Goal: Task Accomplishment & Management: Manage account settings

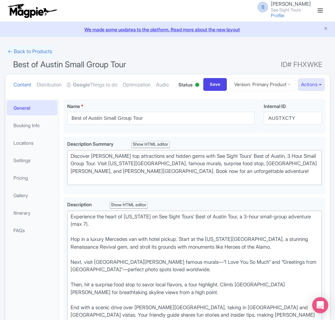
scroll to position [399, 0]
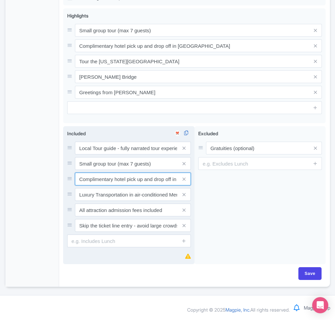
click at [165, 154] on input "Complimentary hotel pick up and drop off in Downtown [GEOGRAPHIC_DATA]" at bounding box center [133, 147] width 116 height 13
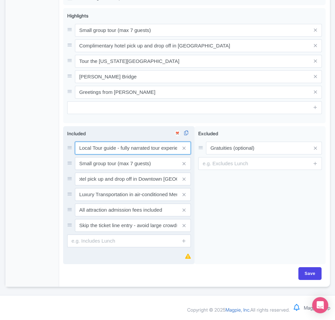
scroll to position [0, 0]
click at [149, 147] on input "Local Tour guide - fully narrated tour experience" at bounding box center [133, 147] width 116 height 13
click at [183, 225] on icon at bounding box center [183, 225] width 3 height 5
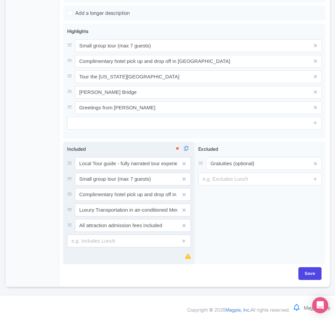
scroll to position [376, 0]
click at [304, 270] on input "Save" at bounding box center [310, 273] width 24 height 13
type input "Saving..."
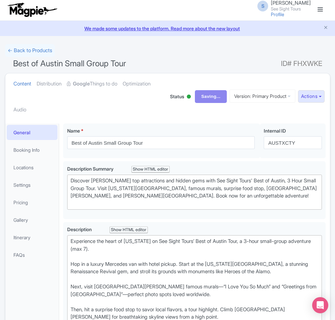
scroll to position [0, 0]
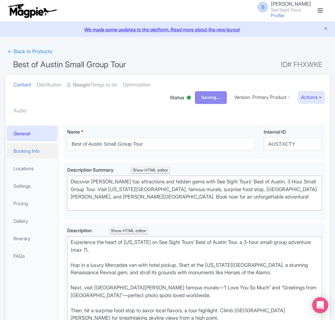
click at [25, 149] on link "Booking Info" at bounding box center [32, 150] width 51 height 15
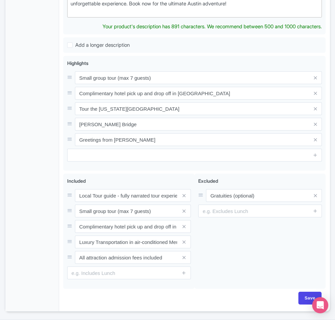
scroll to position [376, 0]
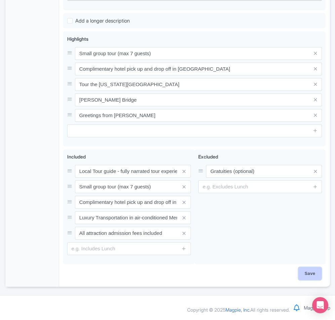
click at [315, 272] on input "Save" at bounding box center [310, 273] width 24 height 13
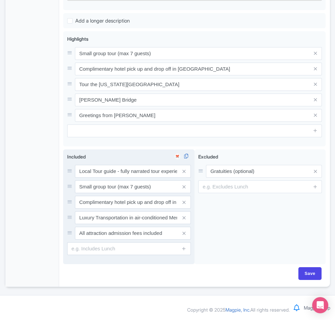
type input "Saving..."
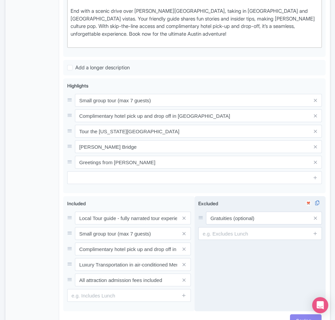
scroll to position [368, 0]
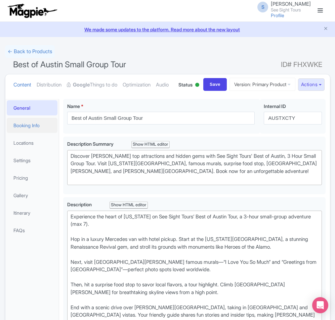
click at [23, 133] on link "Booking Info" at bounding box center [32, 125] width 51 height 15
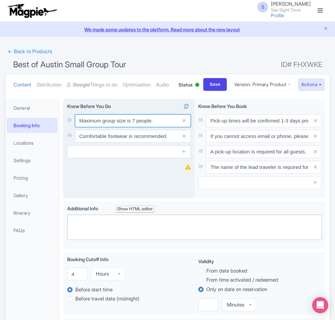
drag, startPoint x: 161, startPoint y: 149, endPoint x: 74, endPoint y: 146, distance: 87.1
click at [74, 127] on div "Maximum group size is 7 people." at bounding box center [129, 120] width 124 height 13
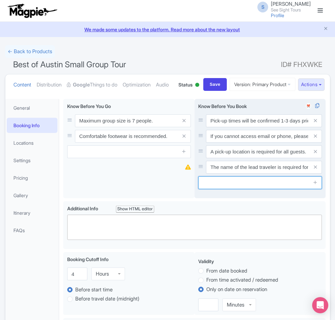
click at [278, 189] on input "text" at bounding box center [260, 182] width 124 height 13
paste input "Maximum group size is 7 people."
type input "Maximum group size is 7 people."
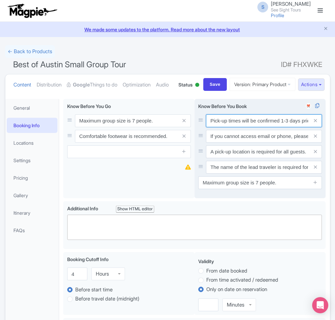
click at [292, 127] on input "Pick-up times will be confirmed 1-3 days prior to your tour." at bounding box center [264, 120] width 116 height 13
click at [293, 127] on input "Pick-up times will be confirmed 1-3 days prior to your tour." at bounding box center [264, 120] width 116 height 13
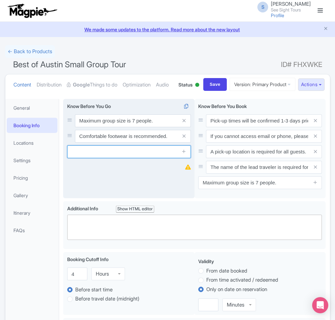
click at [100, 158] on input "text" at bounding box center [129, 151] width 124 height 13
paste input "Pick-up times will be confirmed 1-3 days prior to your tour."
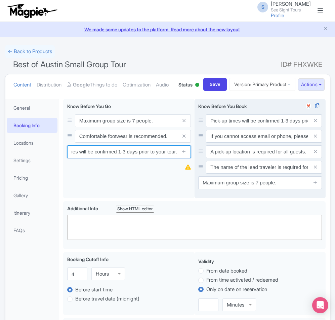
type input "Pick-up times will be confirmed 1-3 days prior to your tour."
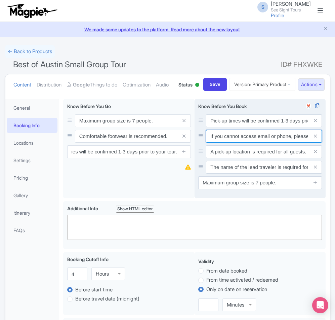
click at [233, 127] on input "If you cannot access email or phone, please be in the lobby 30 minutes before d…" at bounding box center [264, 120] width 116 height 13
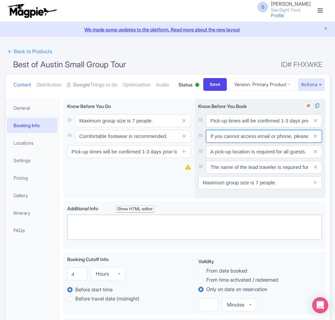
click at [233, 127] on input "If you cannot access email or phone, please be in the lobby 30 minutes before d…" at bounding box center [264, 120] width 116 height 13
click at [255, 127] on input "If you cannot access email or phone, please be in the lobby 30 minutes before d…" at bounding box center [264, 120] width 116 height 13
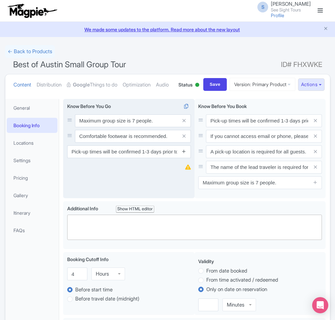
click at [183, 154] on icon at bounding box center [183, 151] width 5 height 5
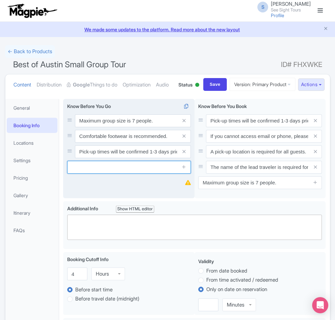
click at [102, 173] on input "text" at bounding box center [129, 167] width 124 height 13
paste input "If you cannot access email or phone, please be in the lobby 30 minutes before d…"
type input "If you cannot access email or phone, please be in the lobby 30 minutes before d…"
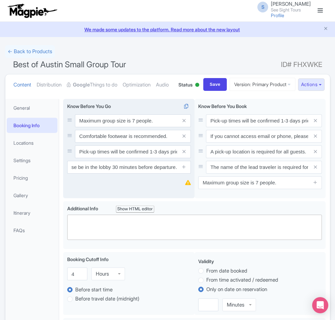
click at [73, 198] on div "Maximum group size is 7 people. Comfortable footwear is recommended. Know Befor…" at bounding box center [128, 148] width 131 height 99
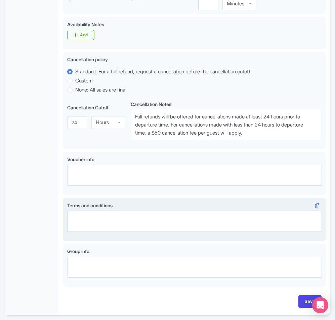
scroll to position [354, 0]
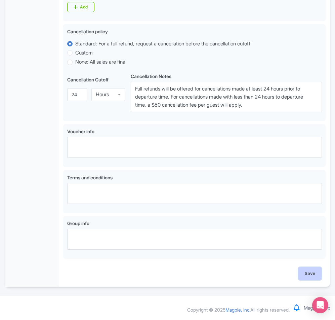
click at [312, 273] on input "Save" at bounding box center [310, 273] width 24 height 13
type input "Saving..."
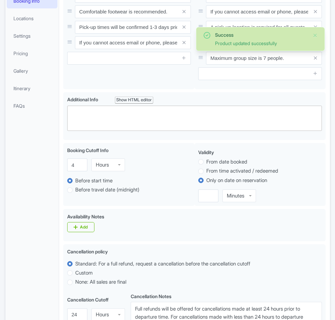
scroll to position [124, 0]
click at [34, 26] on link "Locations" at bounding box center [32, 18] width 51 height 15
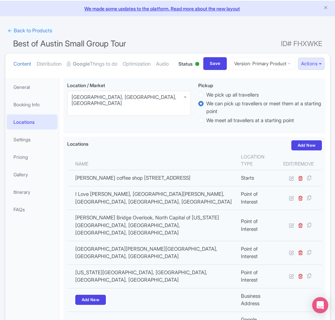
scroll to position [0, 0]
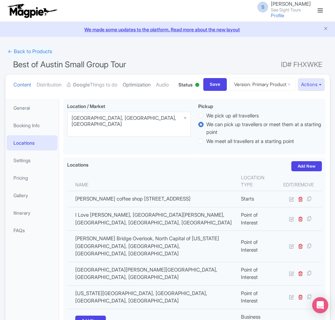
click at [146, 81] on link "Optimization" at bounding box center [137, 84] width 28 height 21
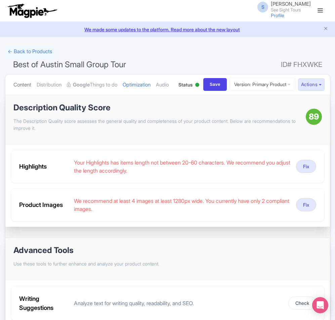
click at [16, 86] on link "Content" at bounding box center [22, 84] width 18 height 21
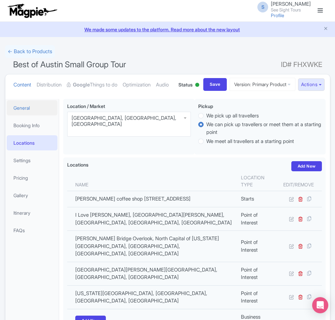
click at [28, 115] on link "General" at bounding box center [32, 107] width 51 height 15
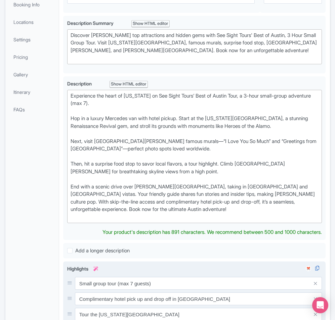
scroll to position [202, 0]
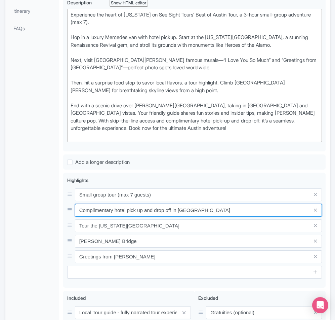
drag, startPoint x: 116, startPoint y: 243, endPoint x: 61, endPoint y: 240, distance: 55.5
click at [61, 240] on div "Best of Austin Small Group Tour Name * i Best of Austin Small Group Tour Your p…" at bounding box center [194, 160] width 270 height 535
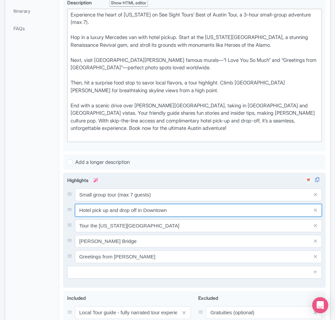
drag, startPoint x: 171, startPoint y: 235, endPoint x: 138, endPoint y: 236, distance: 32.9
click at [138, 201] on input "Hotel pick up and drop off in Downtown" at bounding box center [198, 194] width 247 height 13
click at [171, 201] on input "Hotel pick up and drop off in Downtown" at bounding box center [198, 194] width 247 height 13
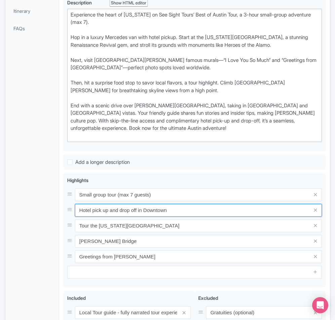
drag, startPoint x: 171, startPoint y: 235, endPoint x: 60, endPoint y: 229, distance: 111.0
click at [60, 229] on div "Best of Austin Small Group Tour Name * i Best of Austin Small Group Tour Your p…" at bounding box center [194, 160] width 270 height 535
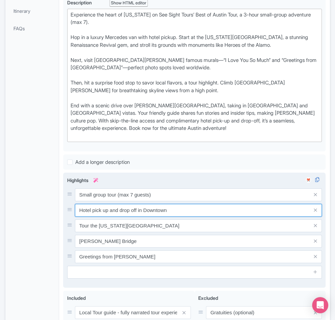
drag, startPoint x: 95, startPoint y: 234, endPoint x: 84, endPoint y: 236, distance: 11.2
click at [95, 201] on input "Hotel pick up and drop off in Downtown" at bounding box center [198, 194] width 247 height 13
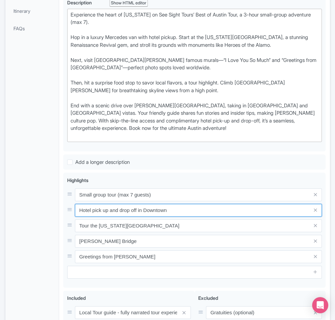
drag, startPoint x: 173, startPoint y: 236, endPoint x: 55, endPoint y: 232, distance: 117.7
click at [56, 234] on div "General Booking Info Locations Settings Pricing Gallery Itinerary FAQs Best of …" at bounding box center [167, 160] width 325 height 535
paste input "Complimentary h"
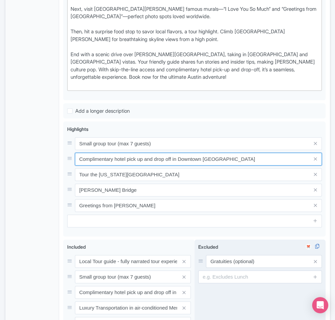
scroll to position [302, 0]
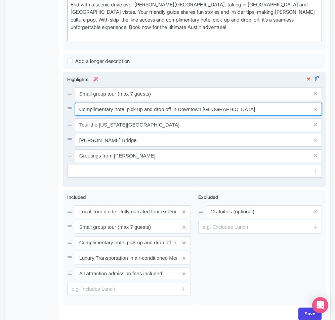
type input "Complimentary hotel pick up and drop off in Downtown [GEOGRAPHIC_DATA]"
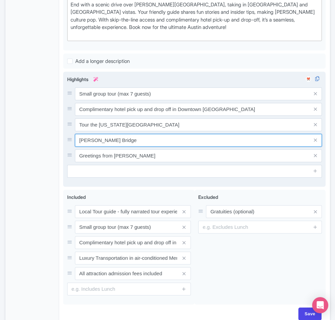
drag, startPoint x: 139, startPoint y: 170, endPoint x: 64, endPoint y: 165, distance: 75.8
click at [64, 165] on div "Small group tour (max 7 guests) Complimentary hotel pick up and drop off in Dow…" at bounding box center [194, 129] width 262 height 115
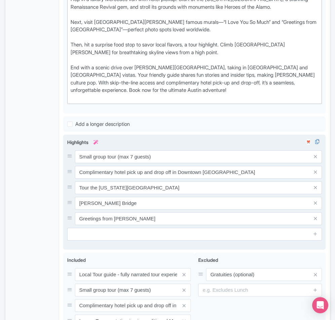
scroll to position [235, 0]
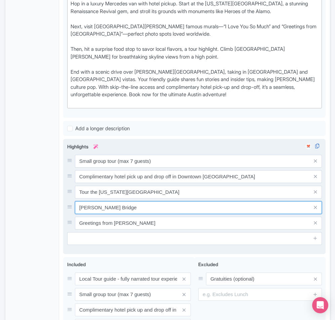
click at [81, 167] on input "Penny Backer Bridge" at bounding box center [198, 161] width 247 height 13
click at [78, 167] on input "Penny Backer Bridge" at bounding box center [198, 161] width 247 height 13
click at [128, 167] on input "Penny Backer Bridge" at bounding box center [198, 161] width 247 height 13
click at [98, 167] on input "Penny Backer Bridge" at bounding box center [198, 161] width 247 height 13
click at [81, 167] on input "Pennybacker Bridge" at bounding box center [198, 161] width 247 height 13
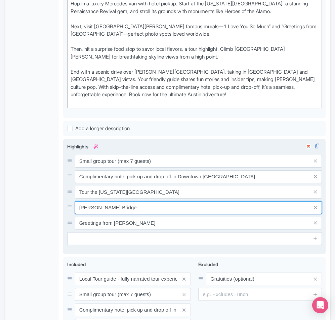
click at [78, 167] on input "Pennybacker Bridge" at bounding box center [198, 161] width 247 height 13
drag, startPoint x: 166, startPoint y: 236, endPoint x: 68, endPoint y: 235, distance: 98.1
click at [68, 214] on div "Scenic drive over Pennybacker Bridge" at bounding box center [194, 207] width 255 height 13
paste input "Enjoy the views from Pennybacker Bridge."
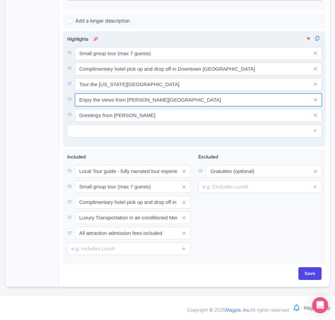
scroll to position [368, 0]
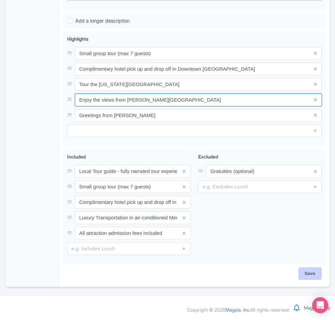
type input "Enjoy the views from [PERSON_NAME][GEOGRAPHIC_DATA]"
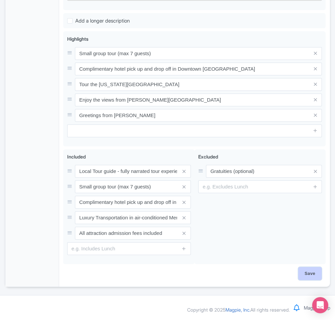
click at [310, 270] on input "Save" at bounding box center [310, 273] width 24 height 13
type input "Saving..."
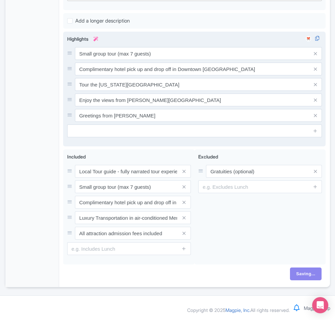
scroll to position [234, 0]
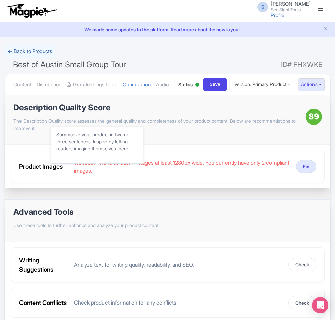
click at [20, 47] on link "← Back to Products" at bounding box center [30, 51] width 50 height 13
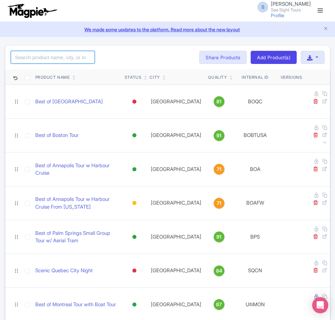
click at [31, 61] on input "search" at bounding box center [53, 57] width 84 height 13
click at [32, 61] on input "search" at bounding box center [53, 57] width 84 height 13
paste input "Best of Austin Small Group Tour"
type input "Best of Austin Small Group Tour"
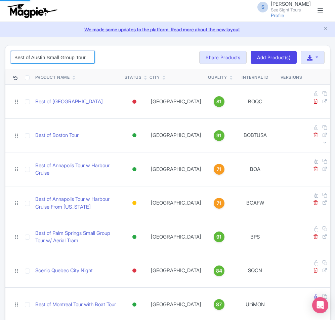
click button "Search" at bounding box center [0, 0] width 0 height 0
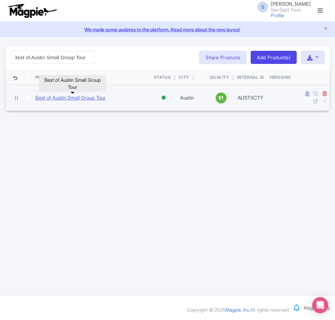
click at [72, 96] on link "Best of Austin Small Group Tour" at bounding box center [70, 98] width 70 height 8
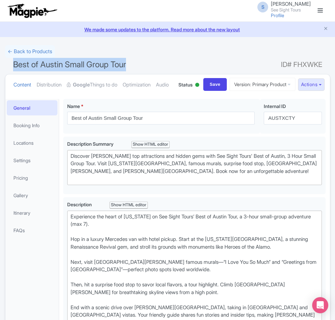
drag, startPoint x: 130, startPoint y: 65, endPoint x: -5, endPoint y: 63, distance: 134.7
click at [0, 63] on html "S [PERSON_NAME] See Sight Tours Profile Users Settings Sign out Dashboard Compa…" at bounding box center [167, 160] width 335 height 320
